Goal: Find specific page/section: Find specific page/section

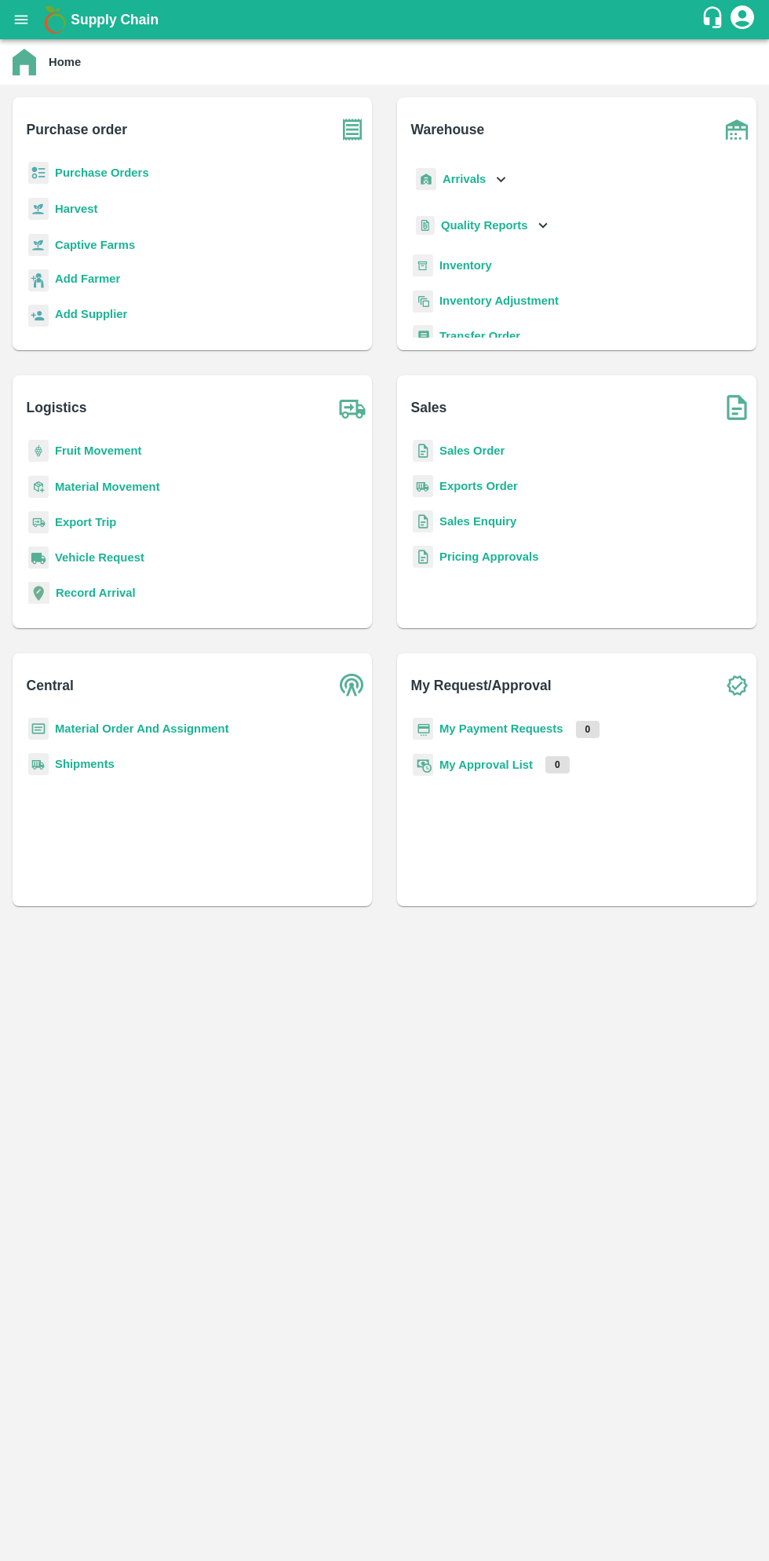
click at [31, 23] on button "open drawer" at bounding box center [21, 20] width 36 height 36
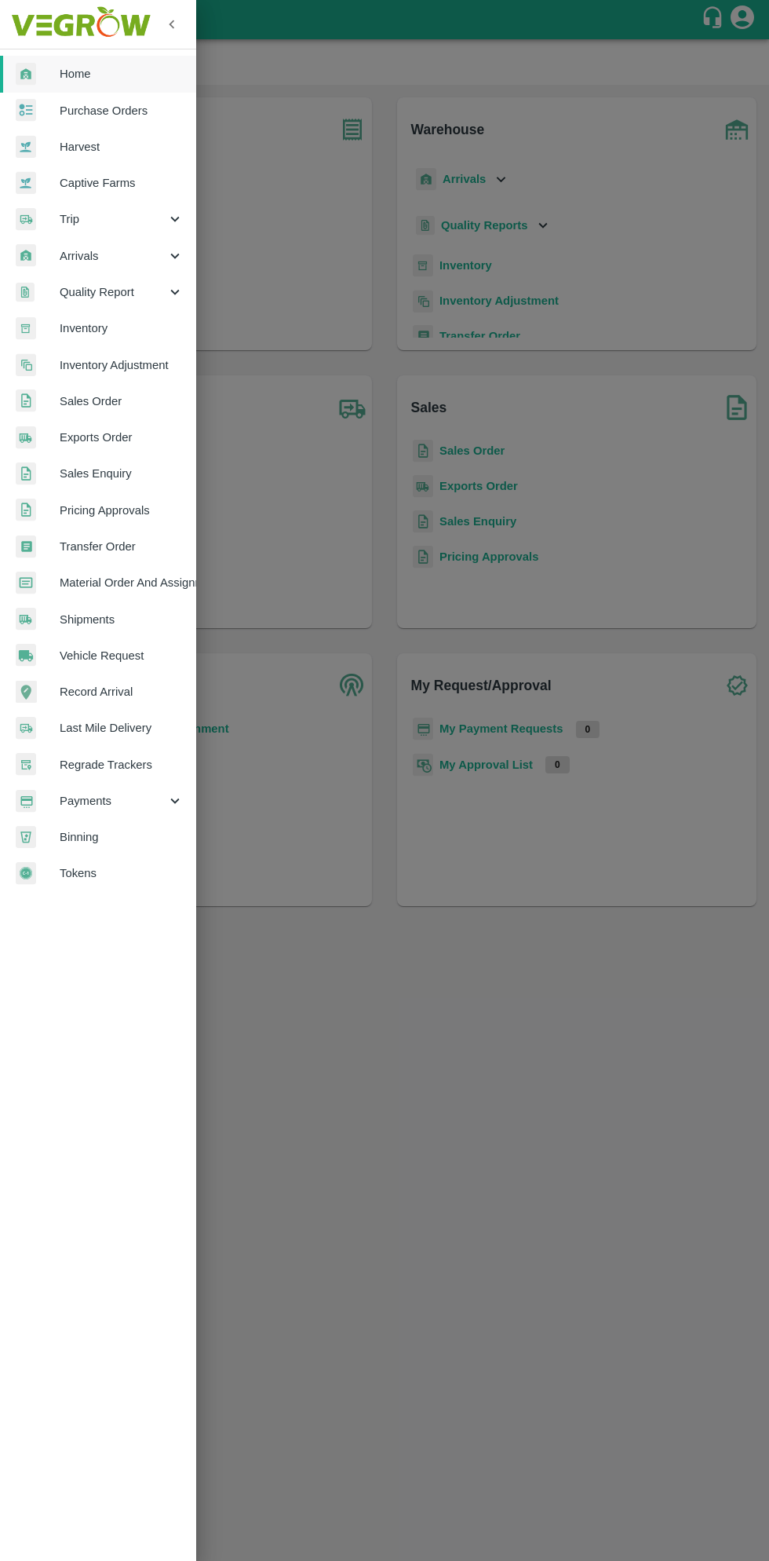
click at [104, 102] on span "Purchase Orders" at bounding box center [122, 110] width 124 height 17
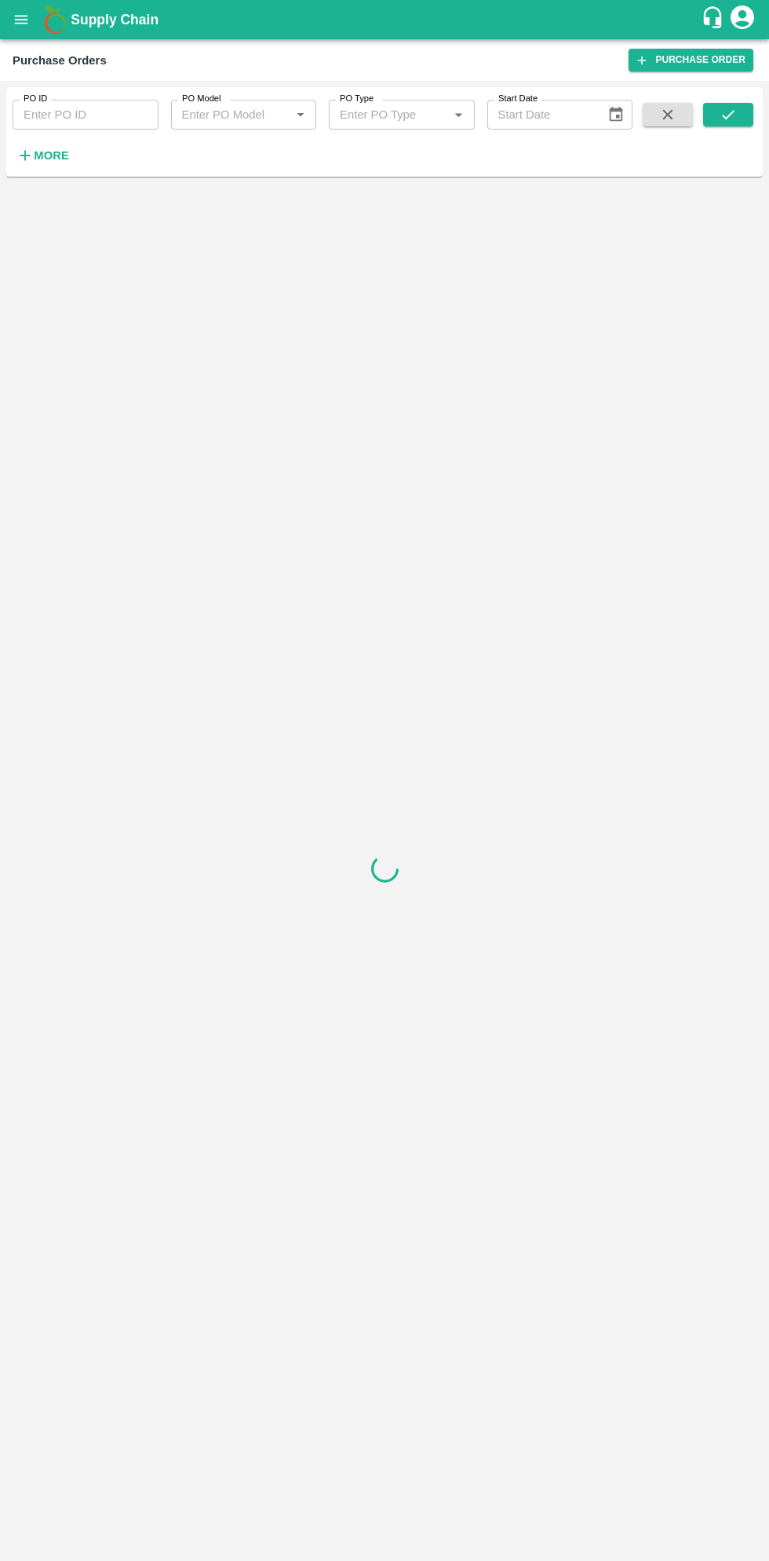
click at [72, 187] on div at bounding box center [384, 868] width 757 height 1371
click at [52, 162] on strong "More" at bounding box center [51, 155] width 35 height 13
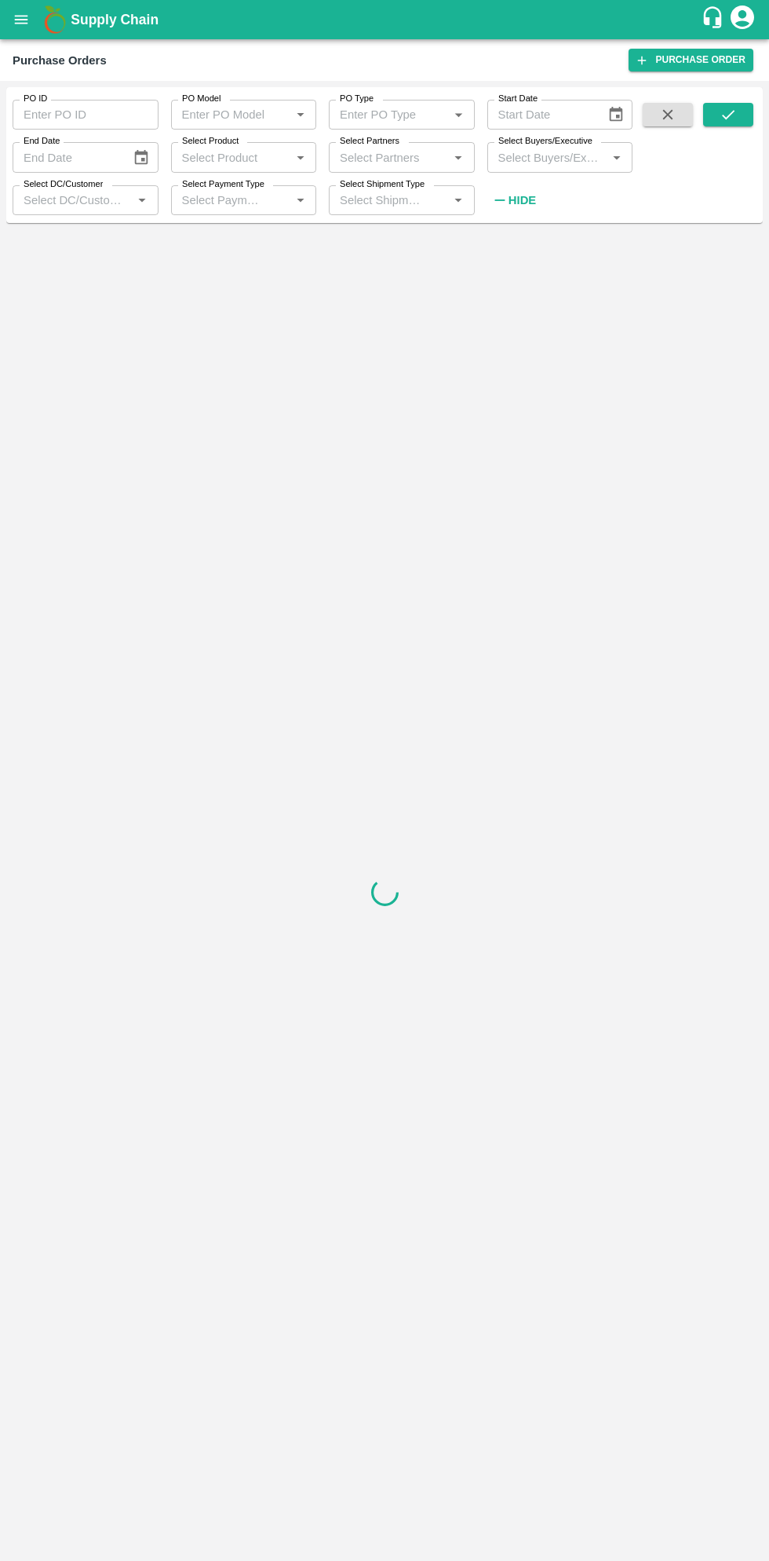
click at [564, 152] on input "Select Buyers/Executive" at bounding box center [547, 157] width 111 height 20
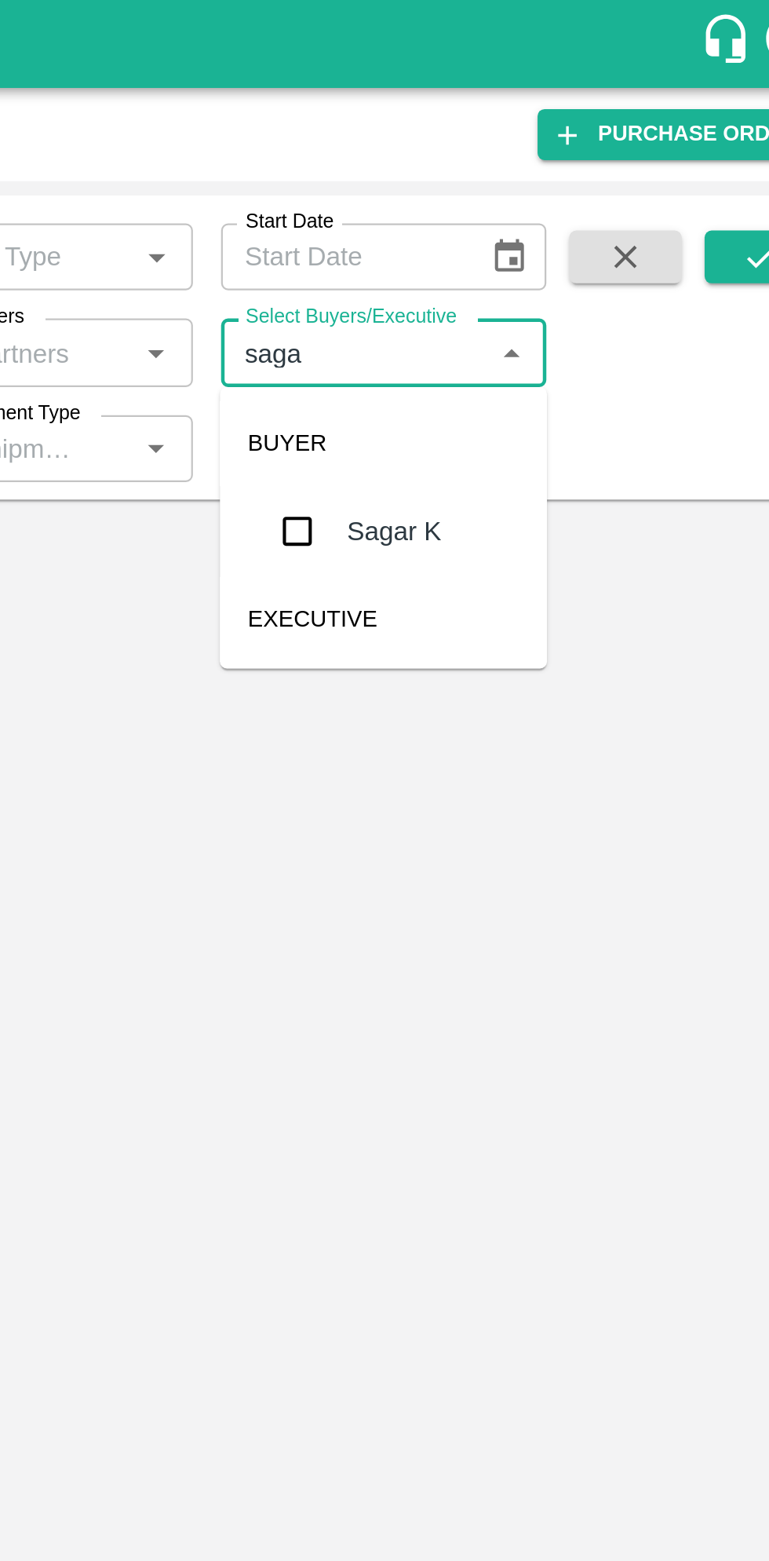
type input "sagar"
click at [531, 245] on input "checkbox" at bounding box center [521, 236] width 31 height 31
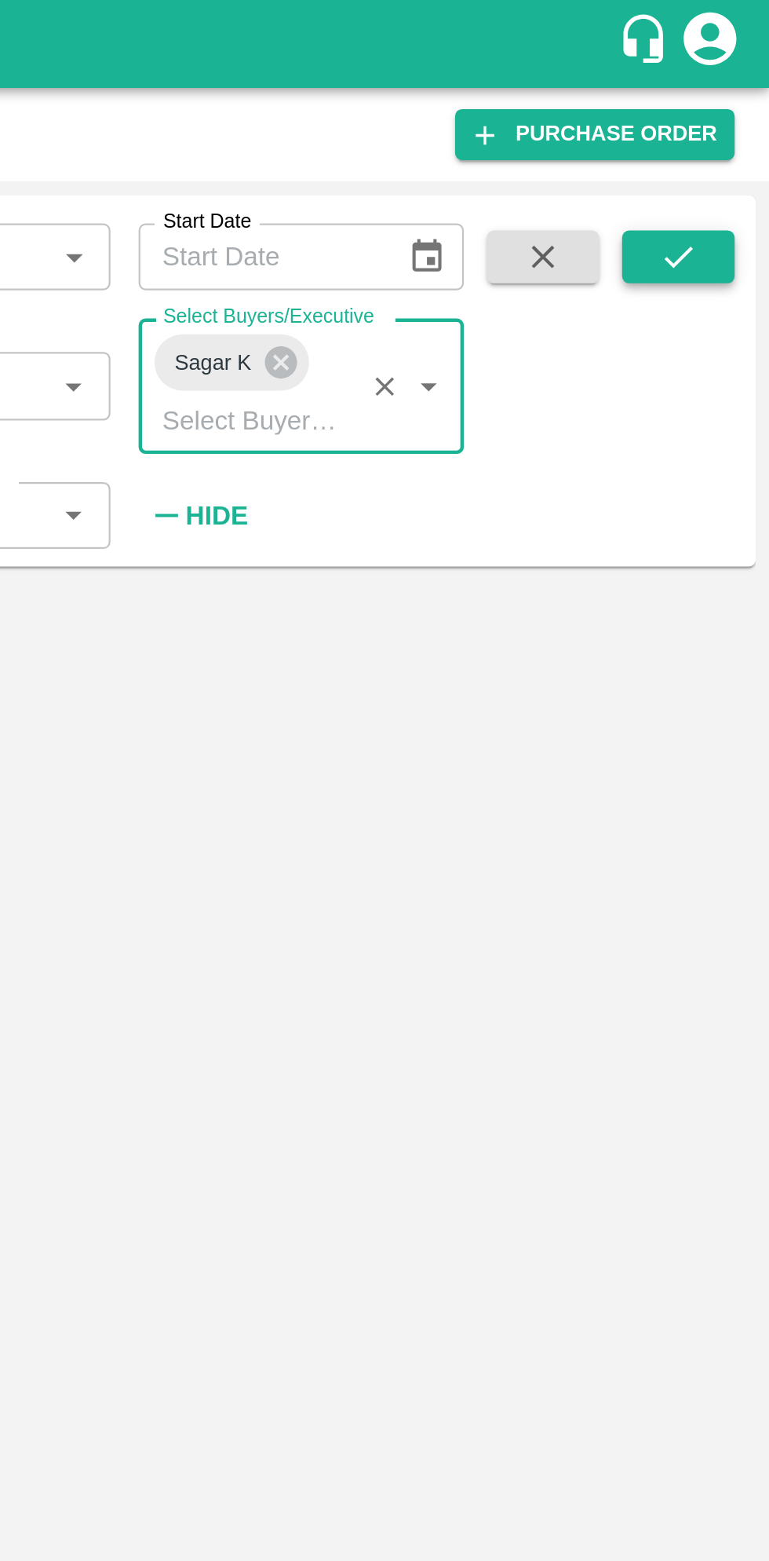
click at [744, 112] on button "submit" at bounding box center [728, 115] width 50 height 24
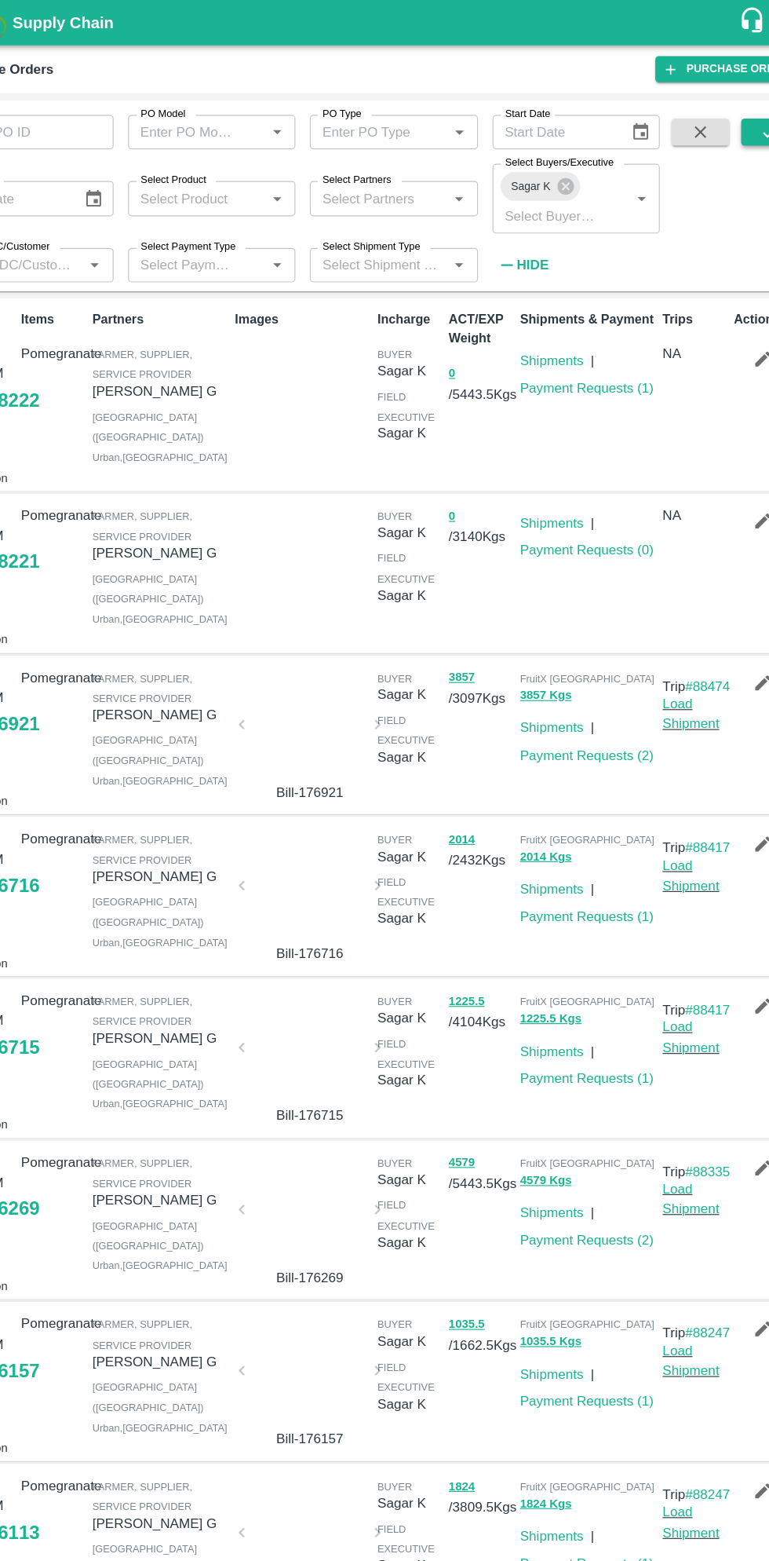
scroll to position [5, 0]
